Goal: Task Accomplishment & Management: Use online tool/utility

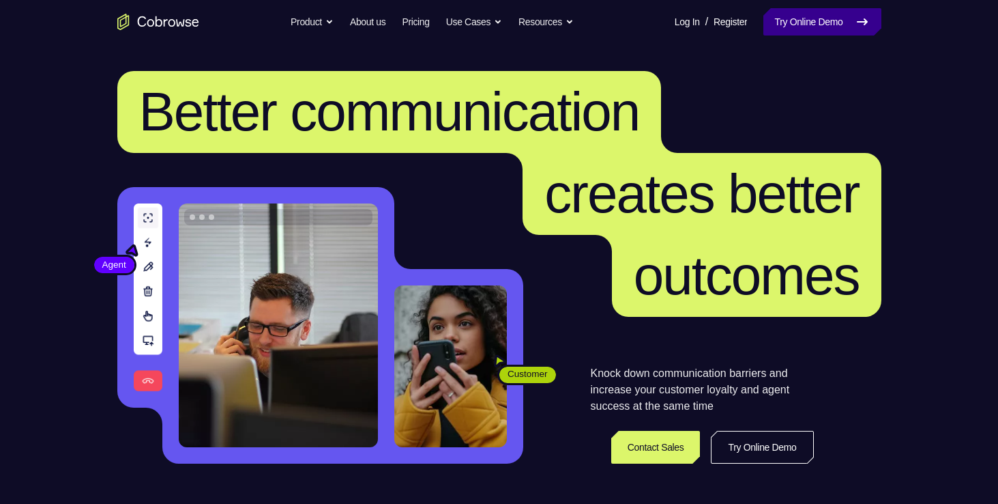
click at [848, 23] on link "Try Online Demo" at bounding box center [822, 21] width 117 height 27
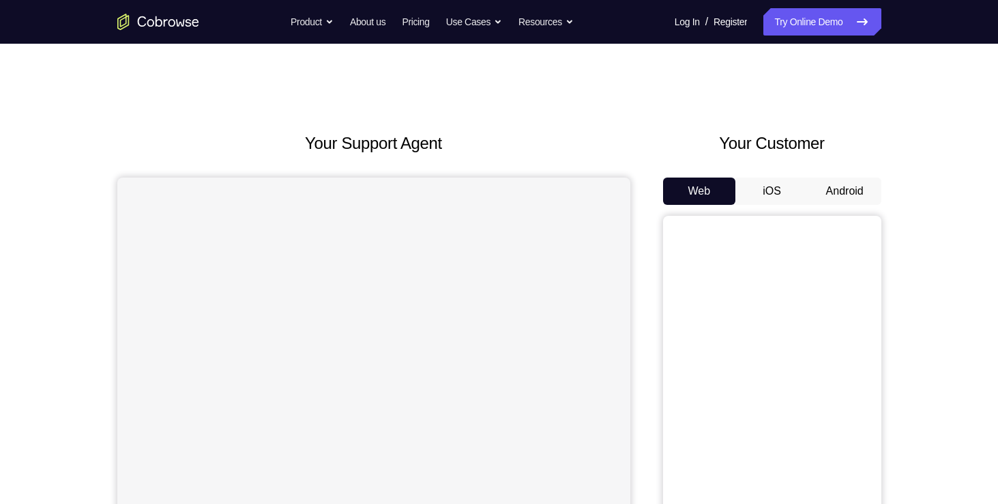
click at [837, 192] on button "Android" at bounding box center [845, 190] width 73 height 27
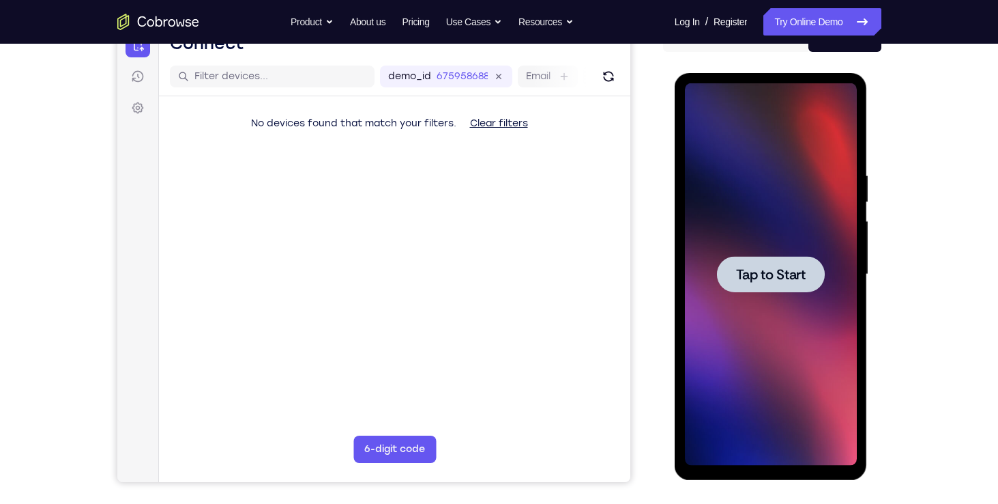
click at [790, 261] on div at bounding box center [771, 274] width 108 height 36
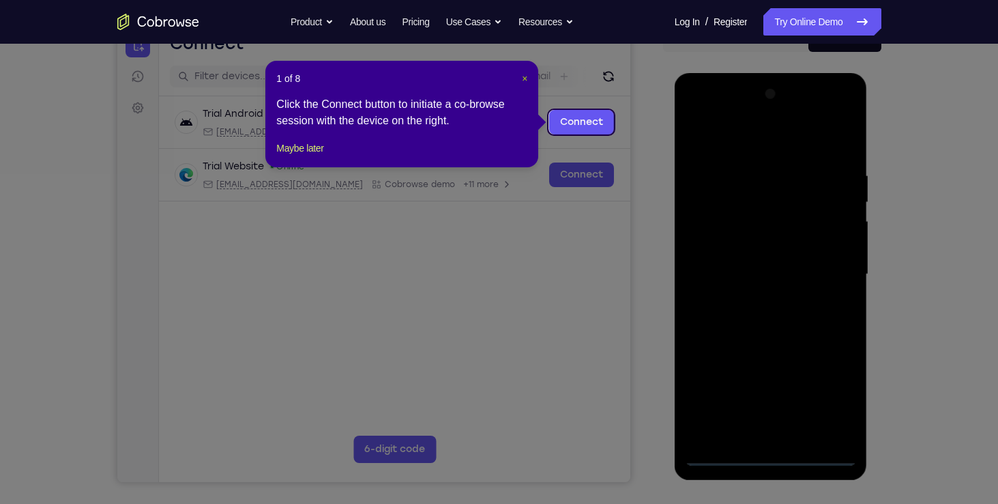
click at [523, 80] on span "×" at bounding box center [524, 78] width 5 height 11
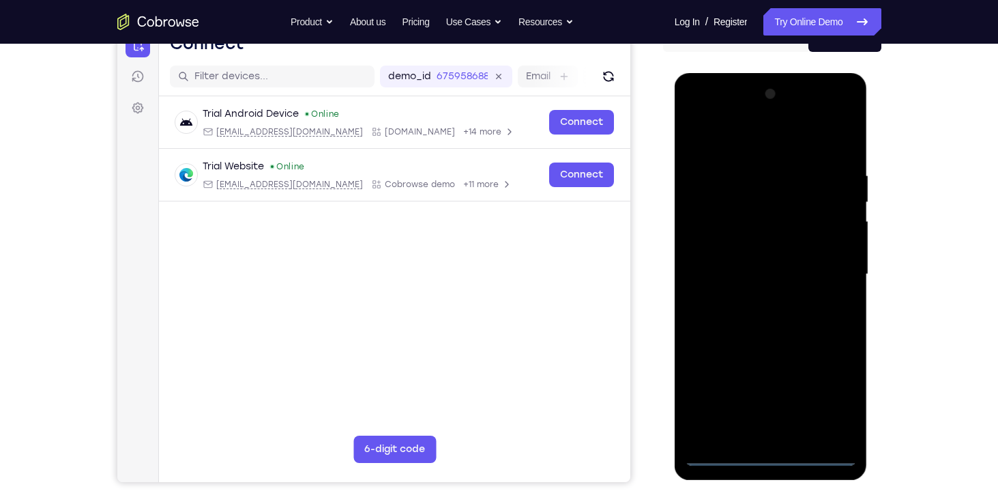
click at [780, 451] on div at bounding box center [771, 274] width 172 height 382
click at [829, 397] on div at bounding box center [771, 274] width 172 height 382
click at [710, 113] on div at bounding box center [771, 274] width 172 height 382
click at [831, 263] on div at bounding box center [771, 274] width 172 height 382
click at [758, 299] on div at bounding box center [771, 274] width 172 height 382
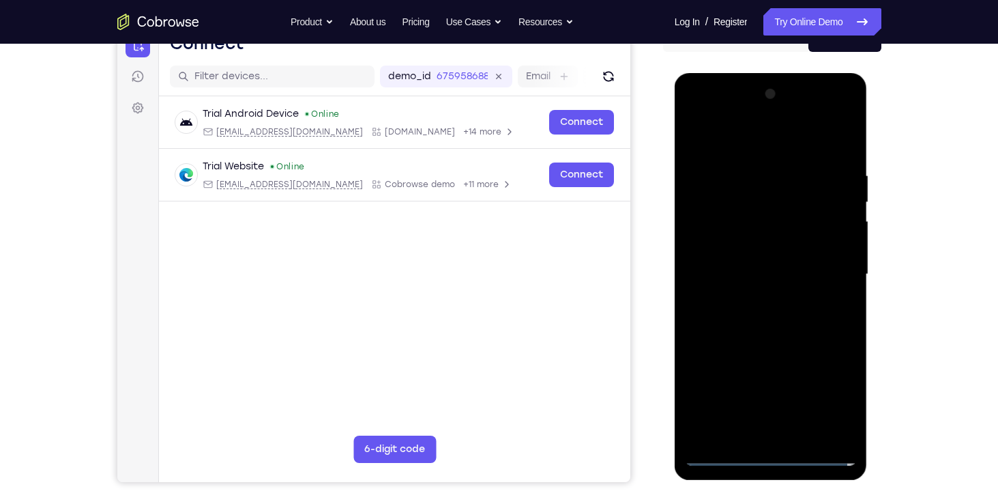
click at [740, 261] on div at bounding box center [771, 274] width 172 height 382
click at [719, 247] on div at bounding box center [771, 274] width 172 height 382
click at [705, 242] on div at bounding box center [771, 274] width 172 height 382
click at [844, 245] on div at bounding box center [771, 274] width 172 height 382
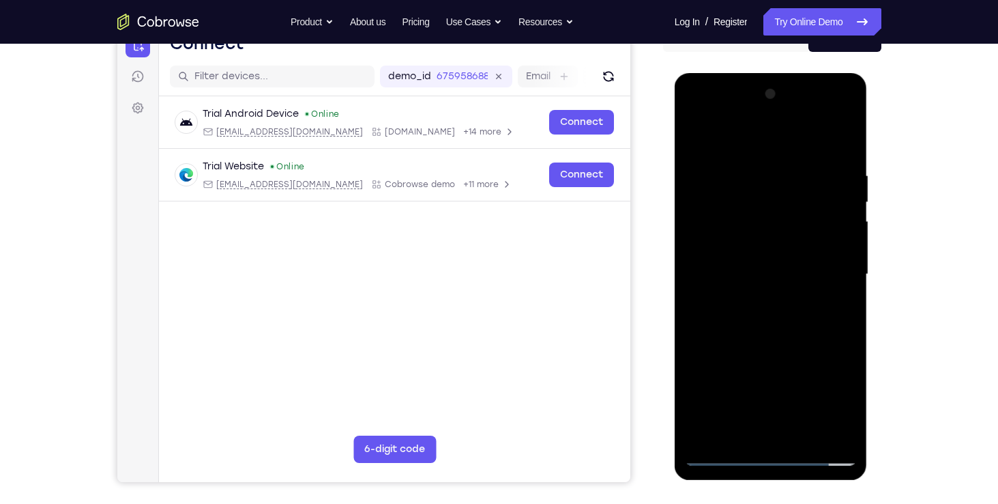
click at [844, 245] on div at bounding box center [771, 274] width 172 height 382
click at [779, 277] on div at bounding box center [771, 274] width 172 height 382
click at [779, 313] on div at bounding box center [771, 274] width 172 height 382
click at [768, 317] on div at bounding box center [771, 274] width 172 height 382
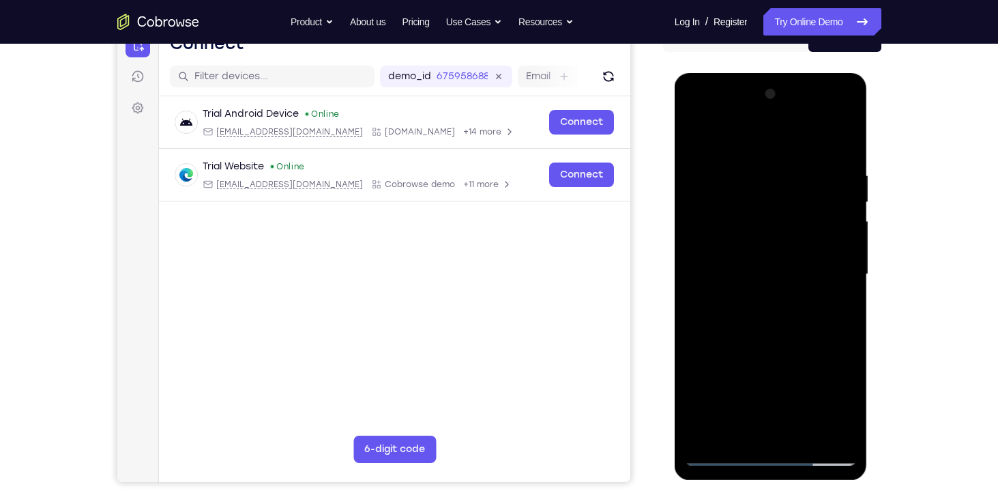
click at [837, 153] on div at bounding box center [771, 274] width 172 height 382
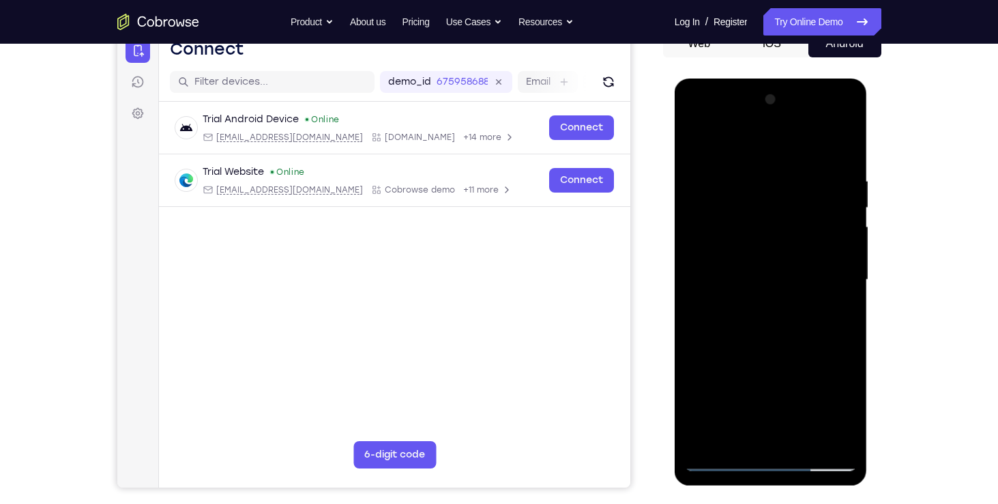
scroll to position [147, 0]
click at [845, 211] on div at bounding box center [771, 280] width 172 height 382
click at [697, 366] on div at bounding box center [771, 280] width 172 height 382
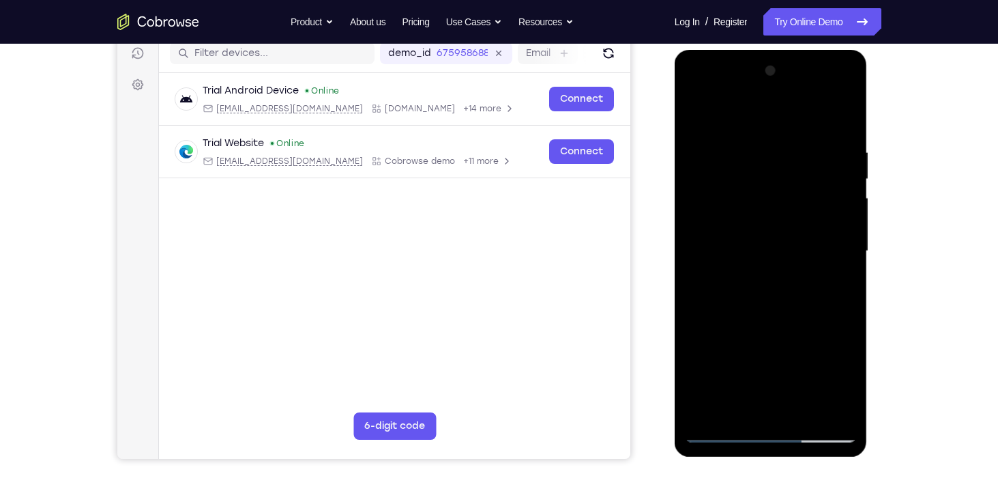
scroll to position [161, 0]
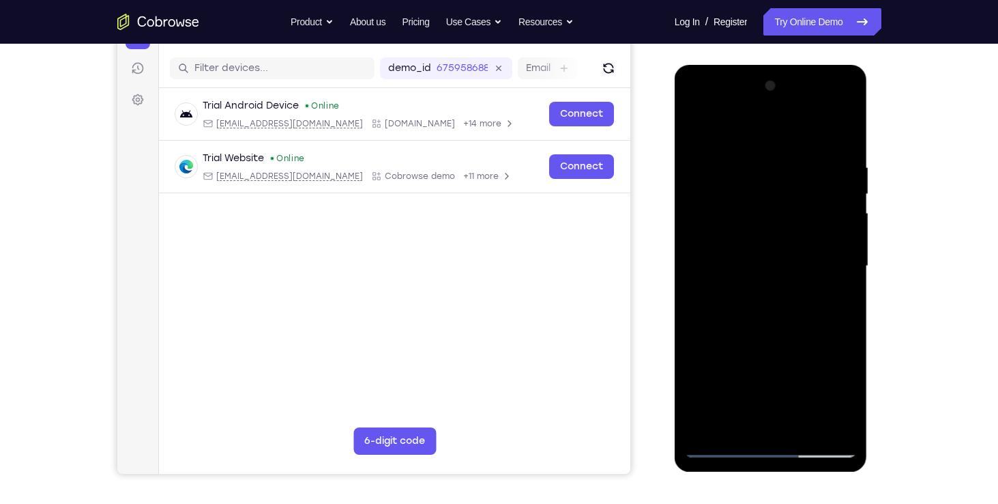
click at [725, 347] on div at bounding box center [771, 266] width 172 height 382
click at [693, 129] on div at bounding box center [771, 266] width 172 height 382
click at [697, 126] on div at bounding box center [771, 266] width 172 height 382
click at [699, 129] on div at bounding box center [771, 266] width 172 height 382
click at [807, 423] on div at bounding box center [771, 266] width 172 height 382
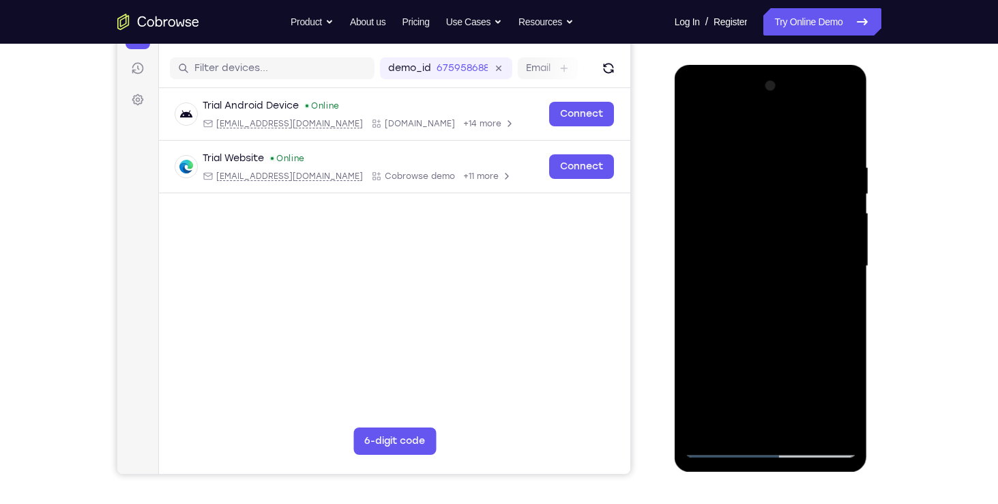
click at [785, 335] on div at bounding box center [771, 266] width 172 height 382
click at [709, 253] on div at bounding box center [771, 266] width 172 height 382
click at [733, 129] on div at bounding box center [771, 266] width 172 height 382
click at [729, 235] on div at bounding box center [771, 266] width 172 height 382
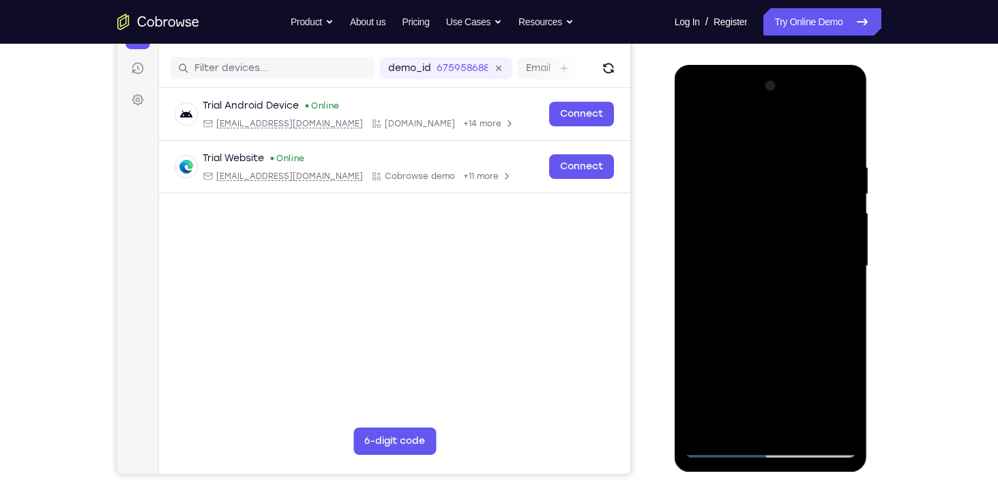
click at [794, 229] on div at bounding box center [771, 266] width 172 height 382
click at [848, 89] on div at bounding box center [771, 266] width 172 height 382
click at [710, 230] on div at bounding box center [771, 266] width 172 height 382
click at [826, 246] on div at bounding box center [771, 266] width 172 height 382
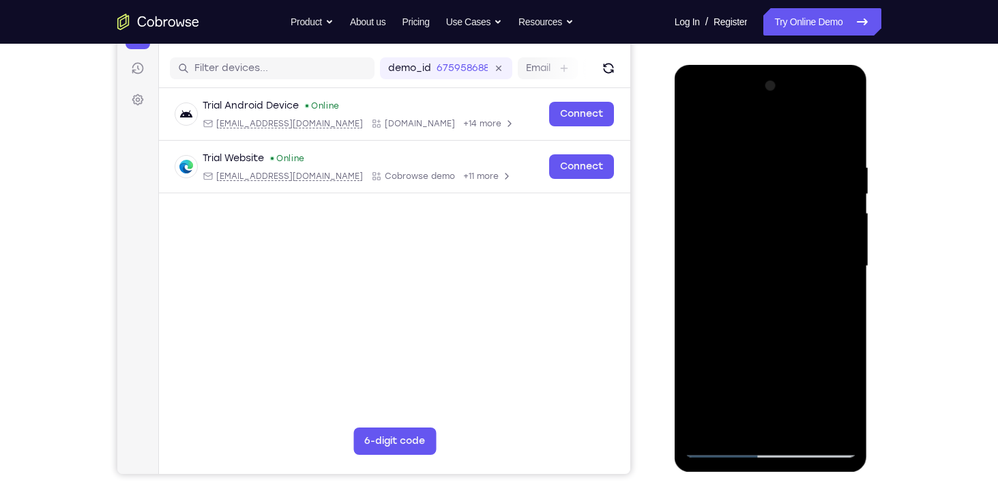
click at [826, 246] on div at bounding box center [771, 266] width 172 height 382
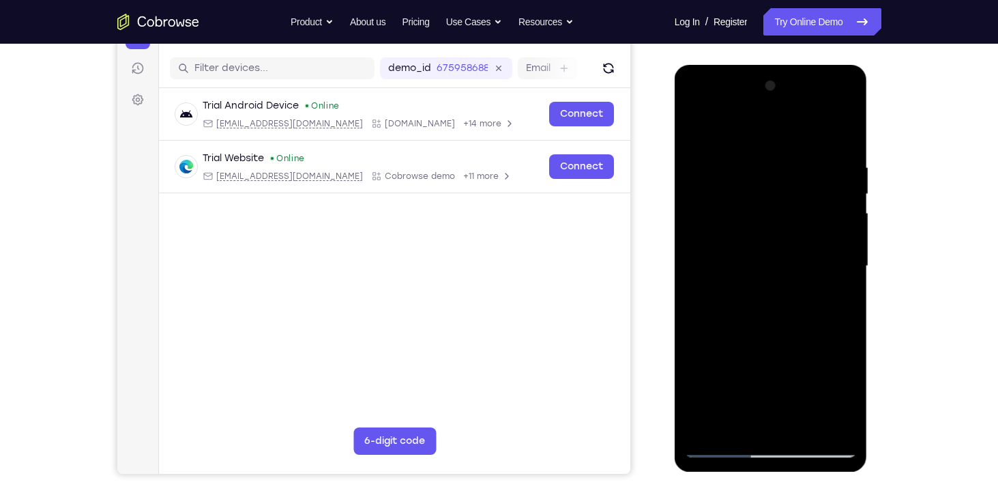
click at [826, 246] on div at bounding box center [771, 266] width 172 height 382
click at [734, 242] on div at bounding box center [771, 266] width 172 height 382
click at [844, 91] on div at bounding box center [771, 266] width 172 height 382
click at [765, 296] on div at bounding box center [771, 266] width 172 height 382
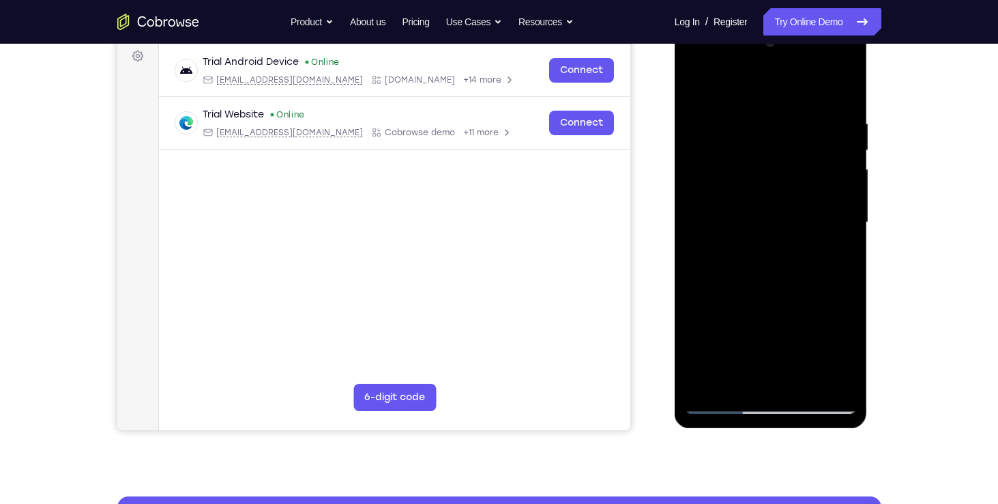
scroll to position [205, 0]
click at [833, 251] on div at bounding box center [771, 222] width 172 height 382
click at [775, 232] on div at bounding box center [771, 222] width 172 height 382
click at [728, 278] on div at bounding box center [771, 222] width 172 height 382
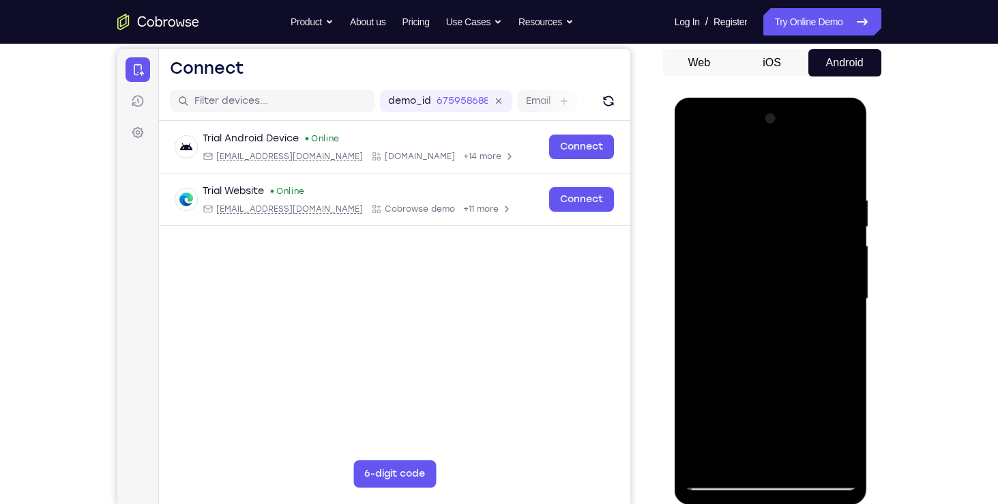
scroll to position [156, 0]
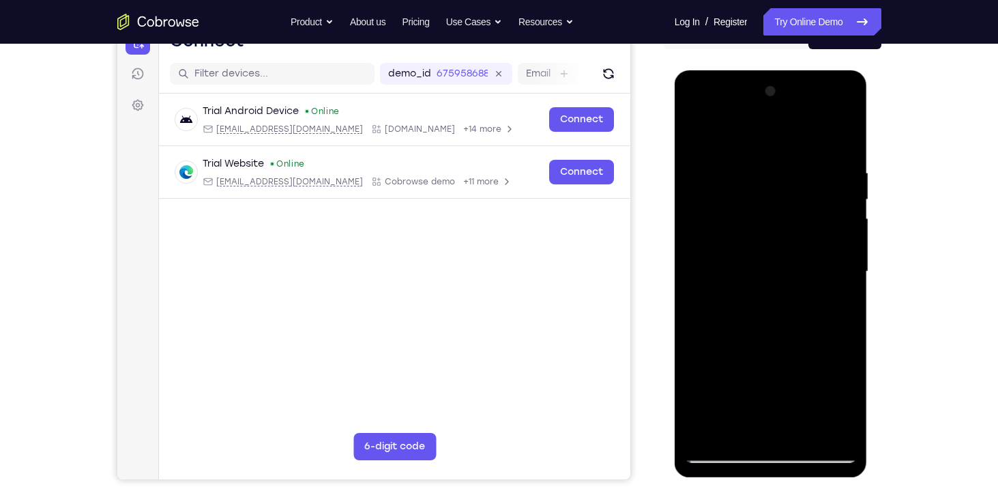
click at [699, 132] on div at bounding box center [771, 272] width 172 height 382
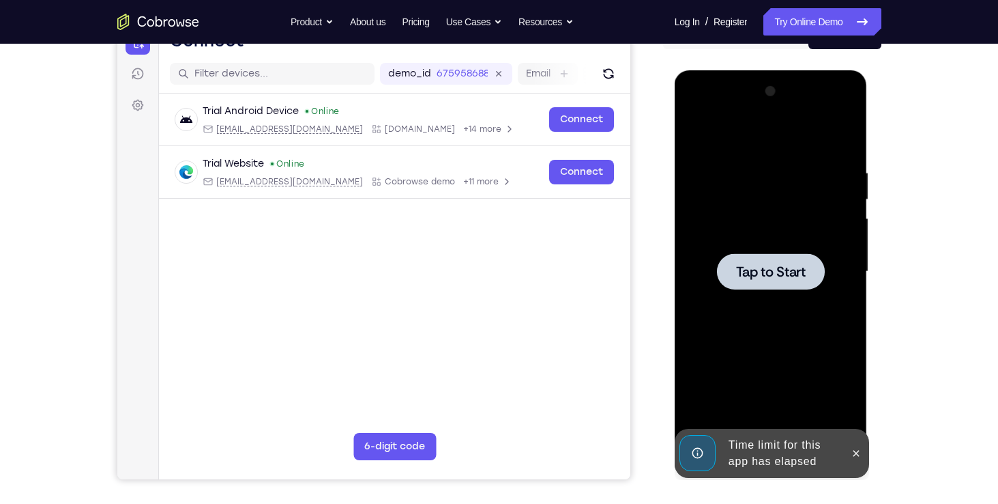
scroll to position [197, 0]
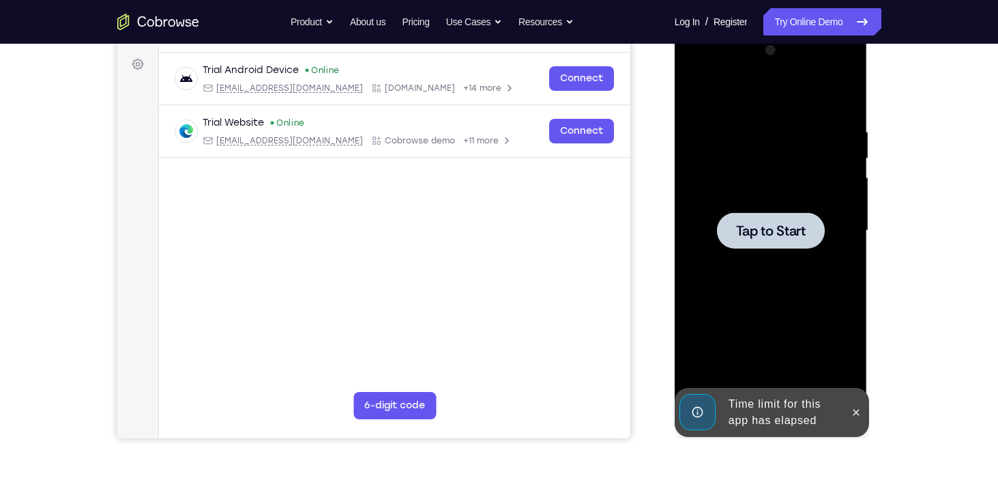
click at [765, 238] on span "Tap to Start" at bounding box center [771, 231] width 70 height 14
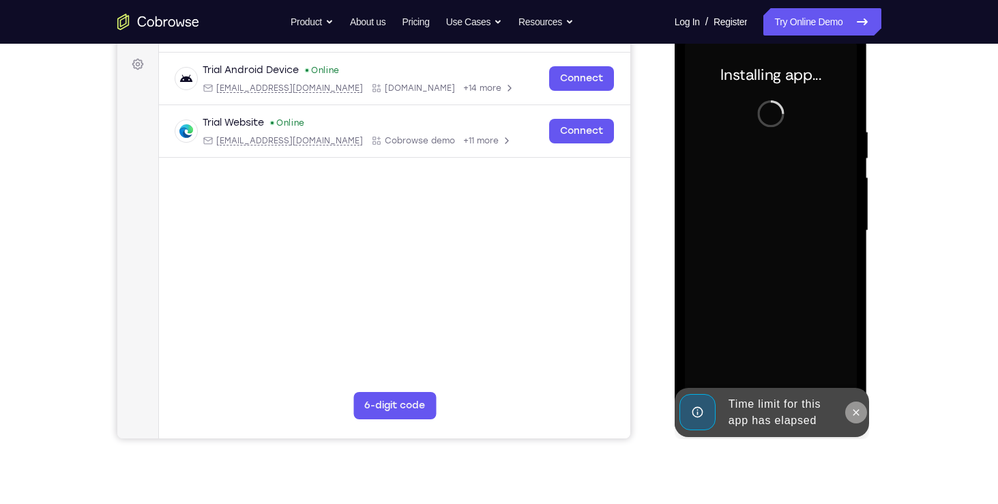
click at [854, 416] on icon at bounding box center [856, 412] width 11 height 11
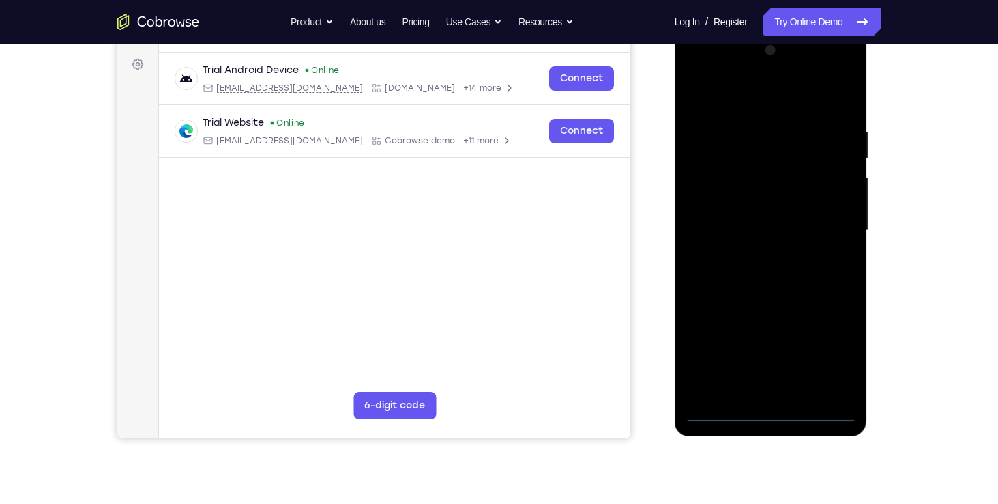
scroll to position [169, 0]
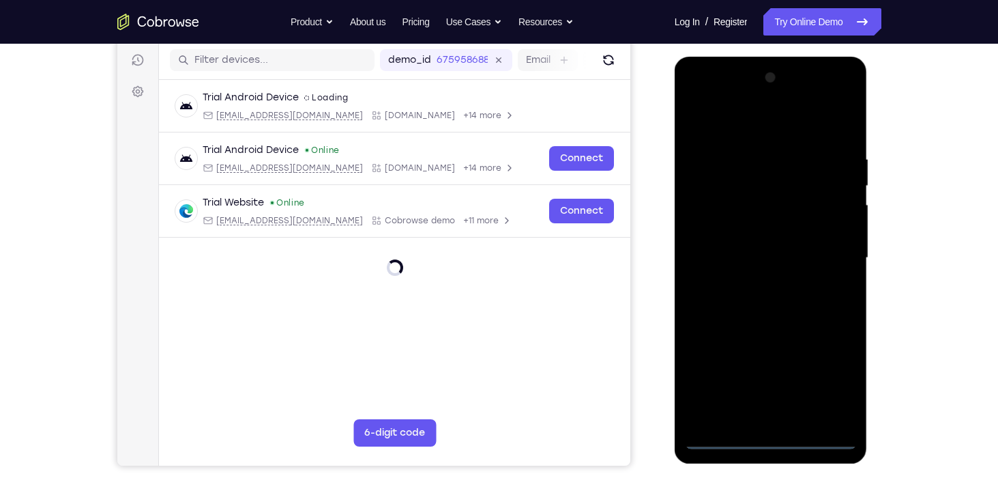
click at [770, 431] on div at bounding box center [771, 258] width 172 height 382
click at [770, 440] on div at bounding box center [771, 258] width 172 height 382
click at [833, 386] on div at bounding box center [771, 258] width 172 height 382
click at [707, 98] on div at bounding box center [771, 258] width 172 height 382
click at [829, 247] on div at bounding box center [771, 258] width 172 height 382
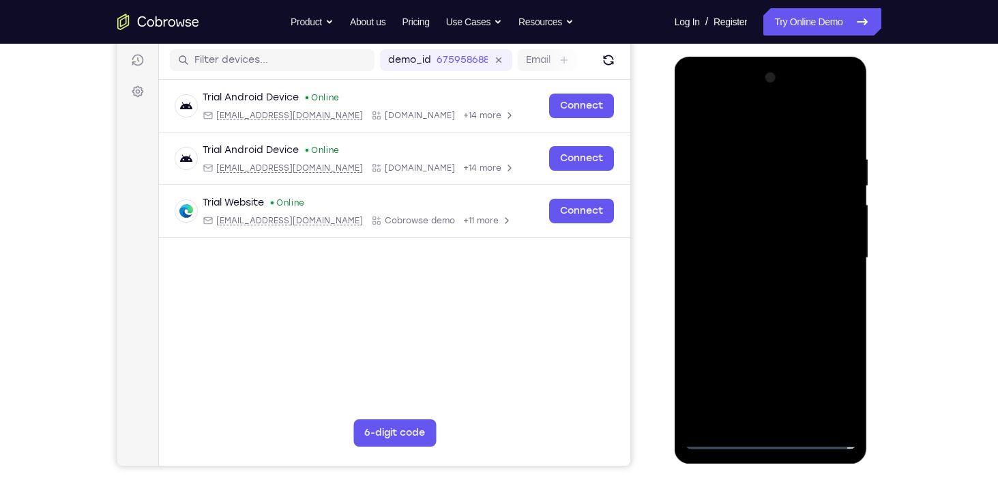
scroll to position [183, 0]
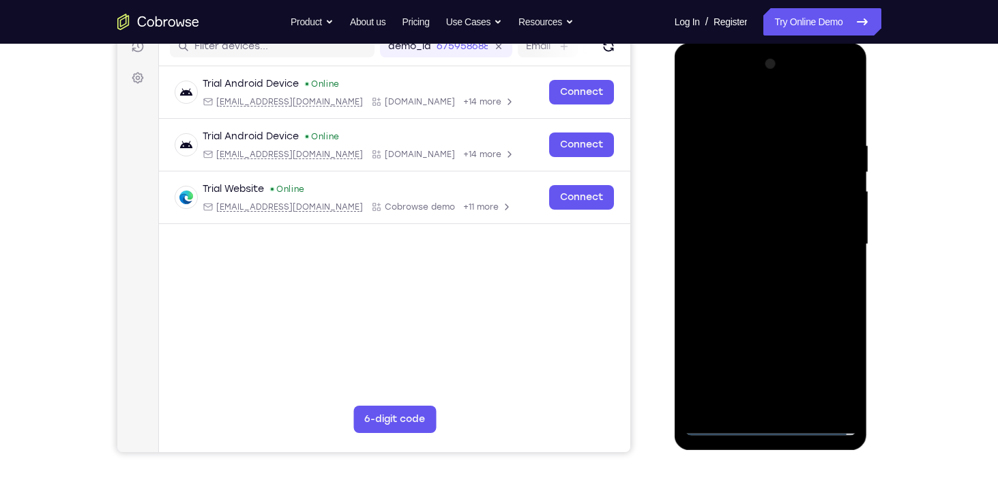
click at [758, 268] on div at bounding box center [771, 244] width 172 height 382
click at [757, 236] on div at bounding box center [771, 244] width 172 height 382
click at [755, 211] on div at bounding box center [771, 244] width 172 height 382
click at [773, 241] on div at bounding box center [771, 244] width 172 height 382
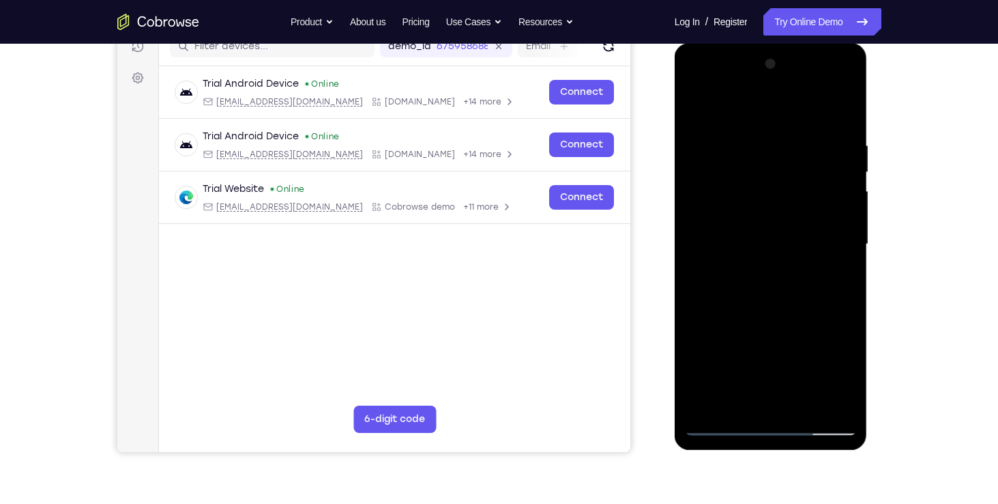
drag, startPoint x: 773, startPoint y: 241, endPoint x: 801, endPoint y: 167, distance: 78.8
click at [801, 167] on div at bounding box center [771, 244] width 172 height 382
click at [779, 287] on div at bounding box center [771, 244] width 172 height 382
click at [771, 304] on div at bounding box center [771, 244] width 172 height 382
click at [838, 262] on div at bounding box center [771, 244] width 172 height 382
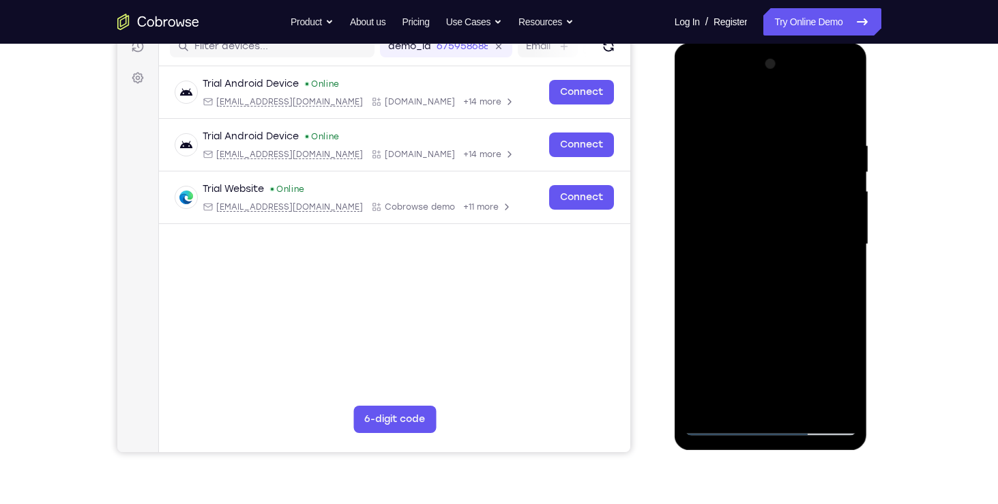
click at [835, 220] on div at bounding box center [771, 244] width 172 height 382
click at [793, 238] on div at bounding box center [771, 244] width 172 height 382
click at [770, 304] on div at bounding box center [771, 244] width 172 height 382
click at [808, 239] on div at bounding box center [771, 244] width 172 height 382
click at [764, 192] on div at bounding box center [771, 244] width 172 height 382
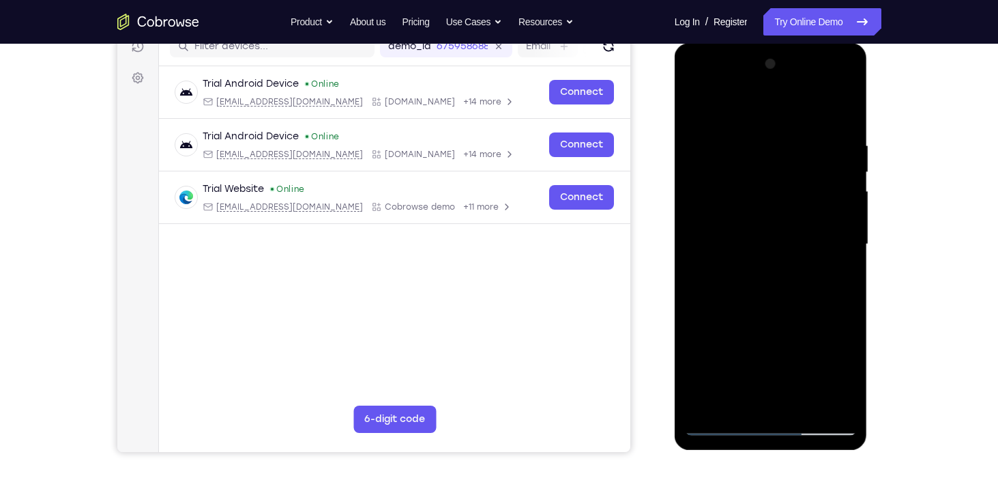
click at [764, 189] on div at bounding box center [771, 244] width 172 height 382
click at [765, 189] on div at bounding box center [771, 244] width 172 height 382
